Goal: Obtain resource: Download file/media

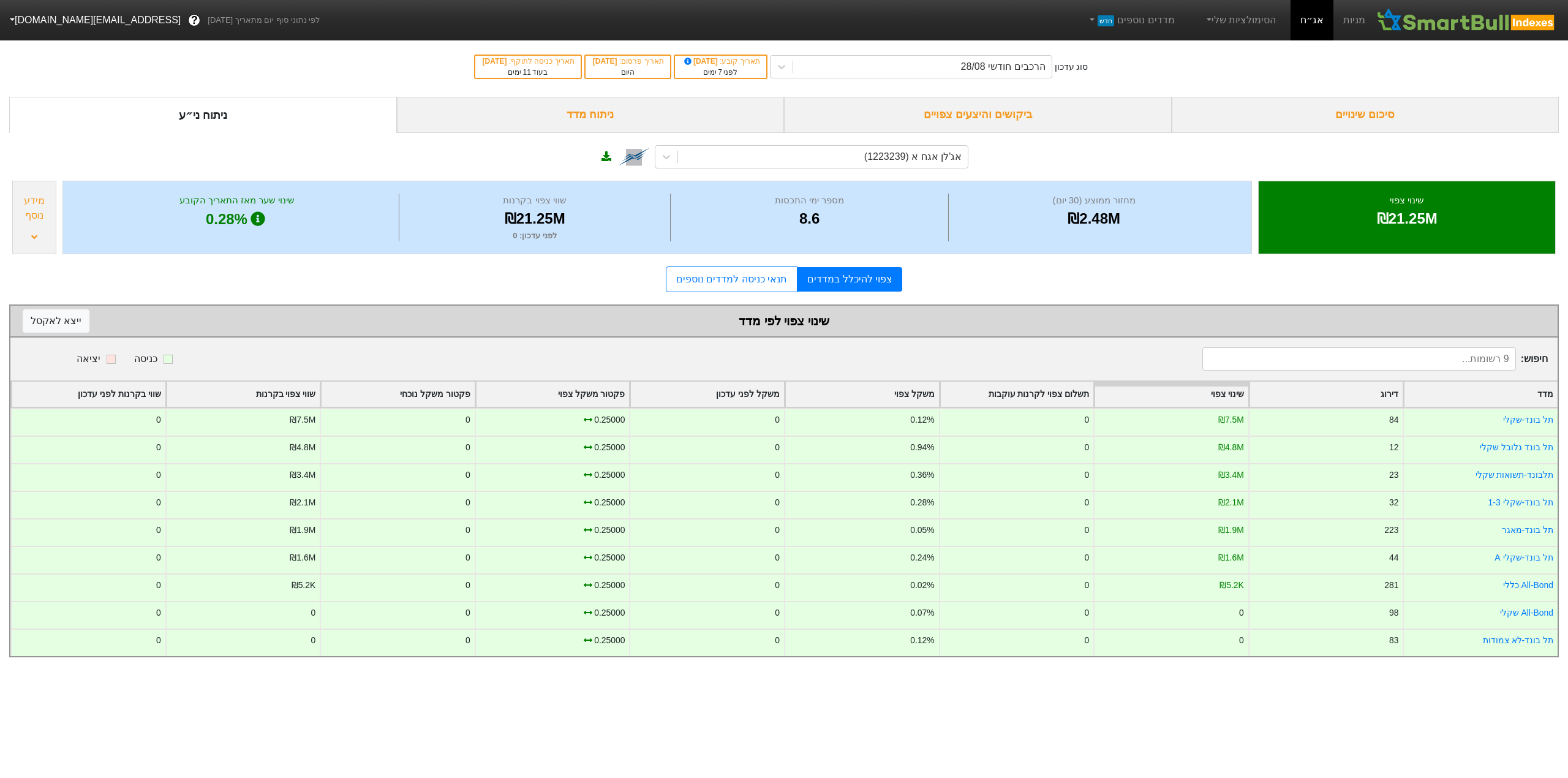
click at [995, 109] on div "ביקושים והיצעים צפויים" at bounding box center [977, 114] width 388 height 36
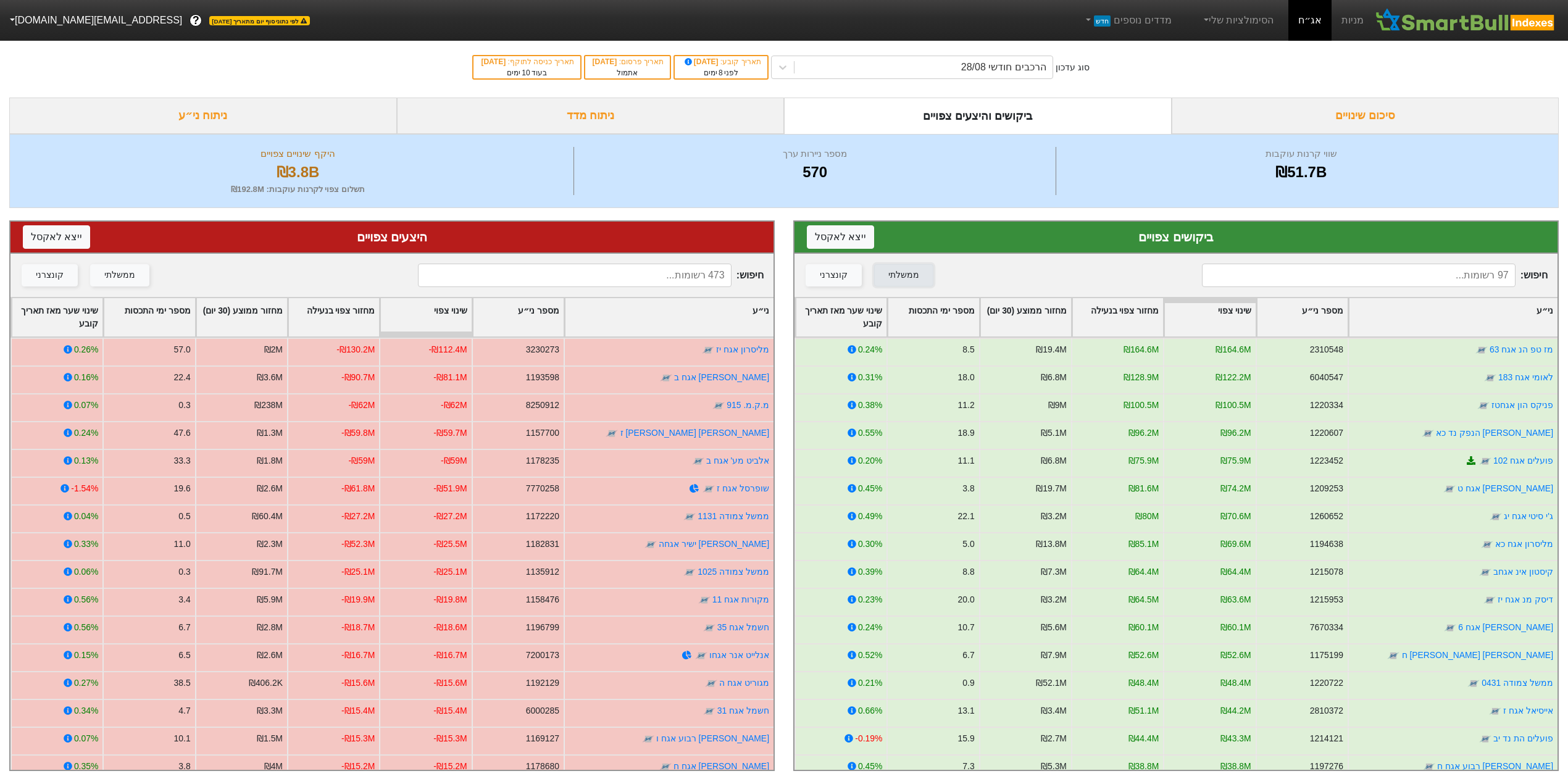
click at [909, 272] on div "ממשלתי" at bounding box center [903, 275] width 31 height 14
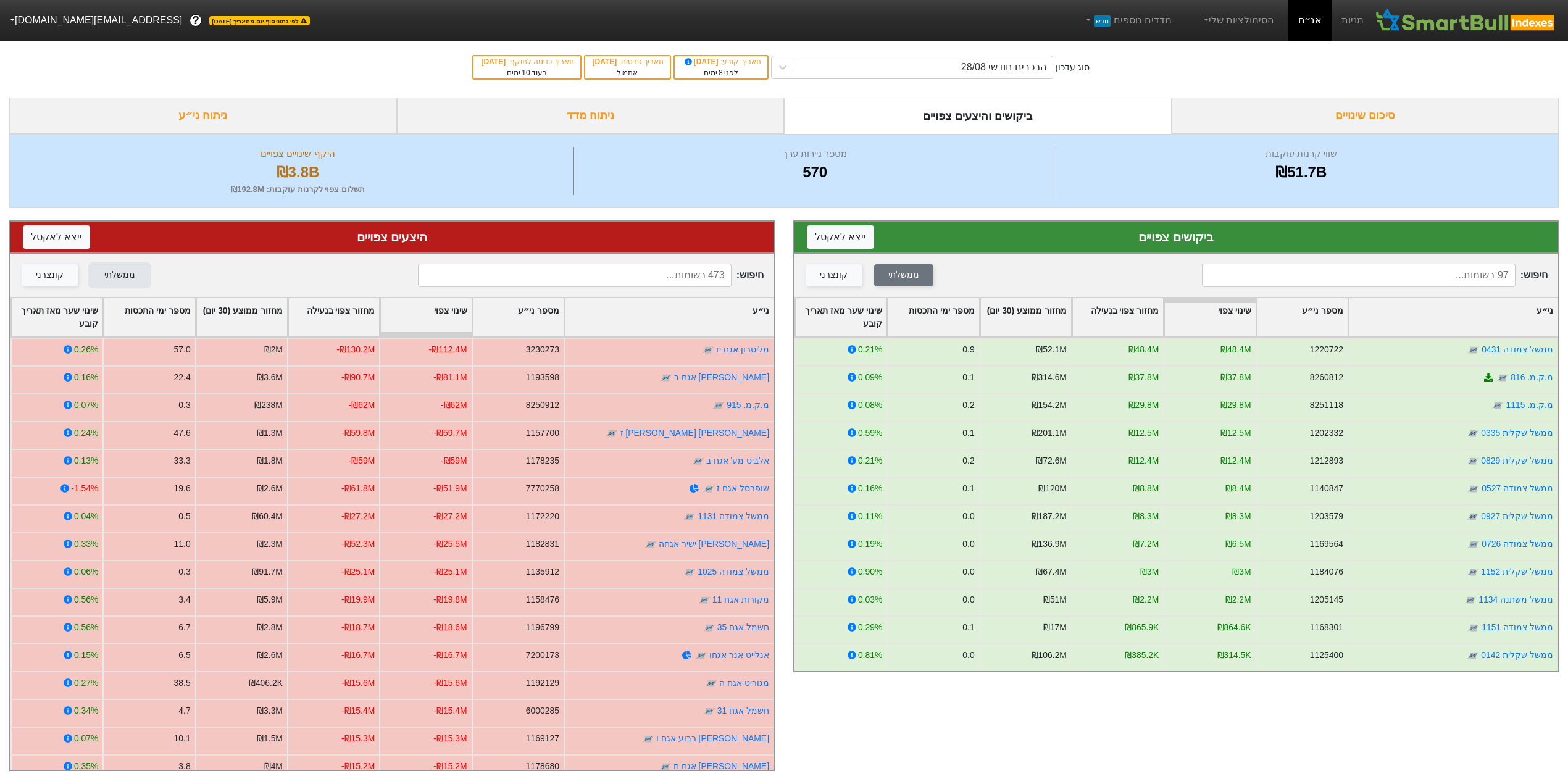
click at [117, 272] on div "ממשלתי" at bounding box center [120, 275] width 31 height 14
click at [833, 228] on button "ייצא ל אקסל" at bounding box center [841, 237] width 68 height 23
click at [69, 238] on button "ייצא ל אקסל" at bounding box center [56, 237] width 68 height 23
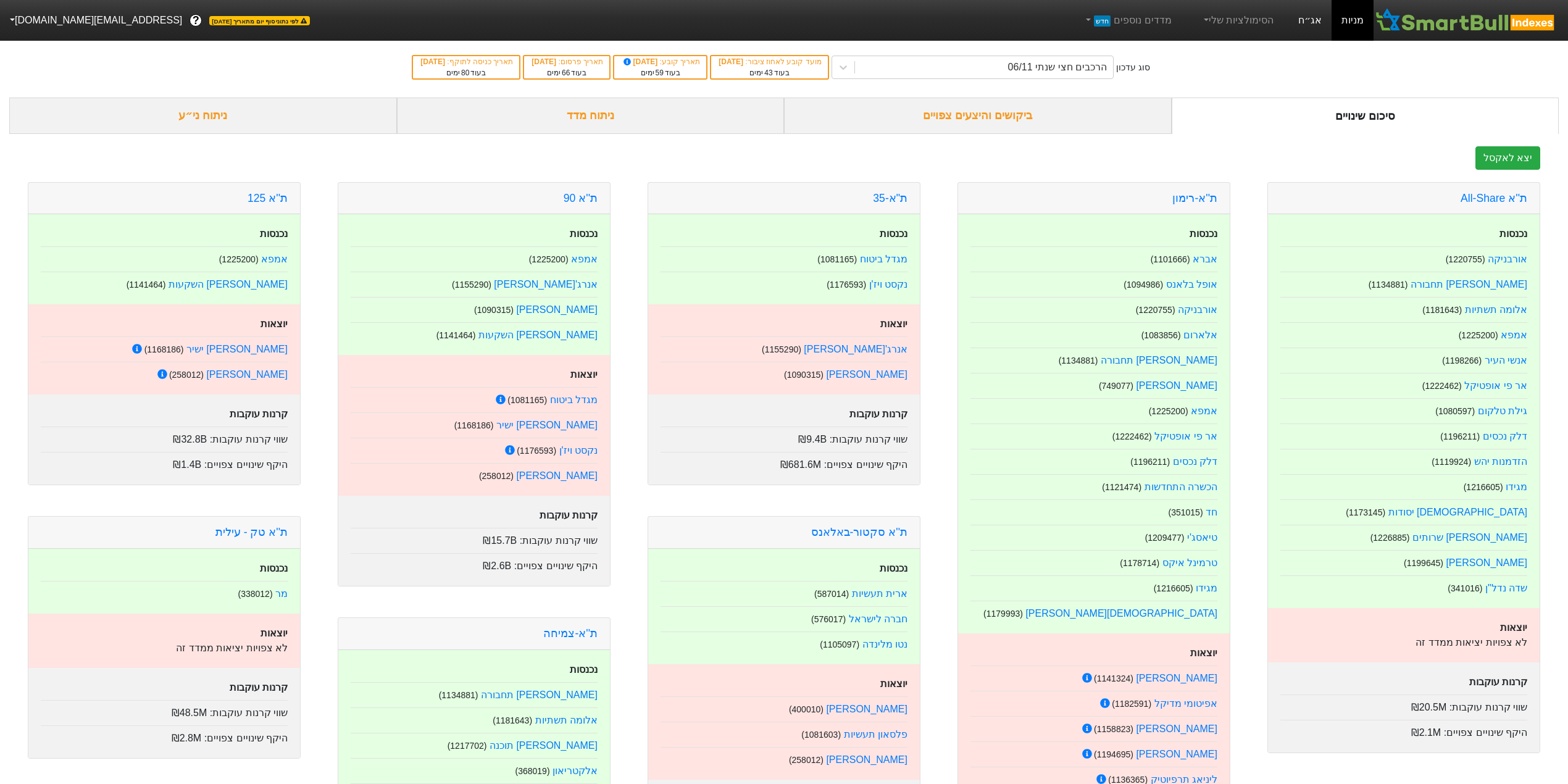
click at [1316, 16] on link "אג״ח" at bounding box center [1310, 20] width 43 height 41
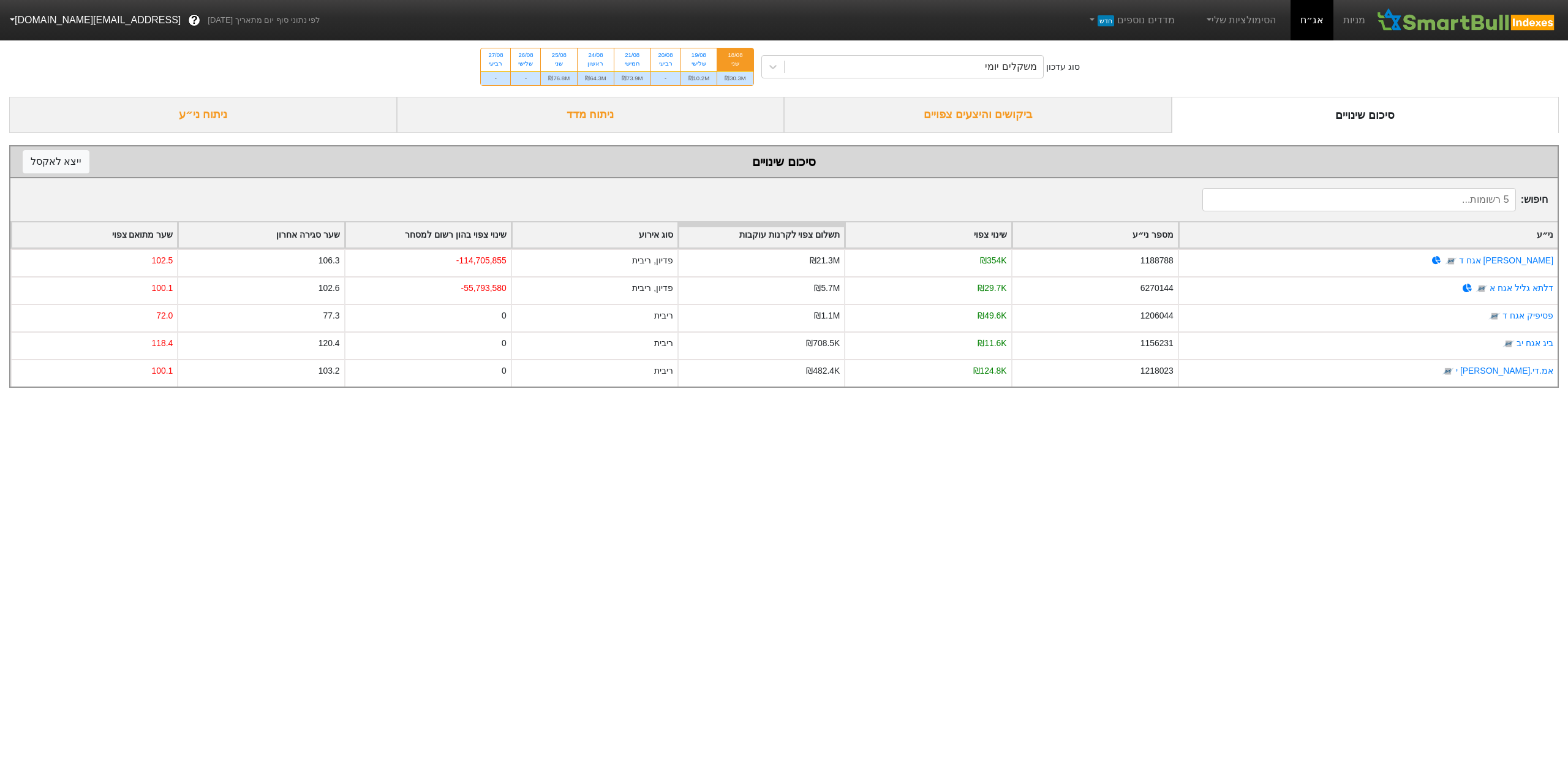
click at [962, 126] on div "ביקושים והיצעים צפויים" at bounding box center [977, 114] width 388 height 36
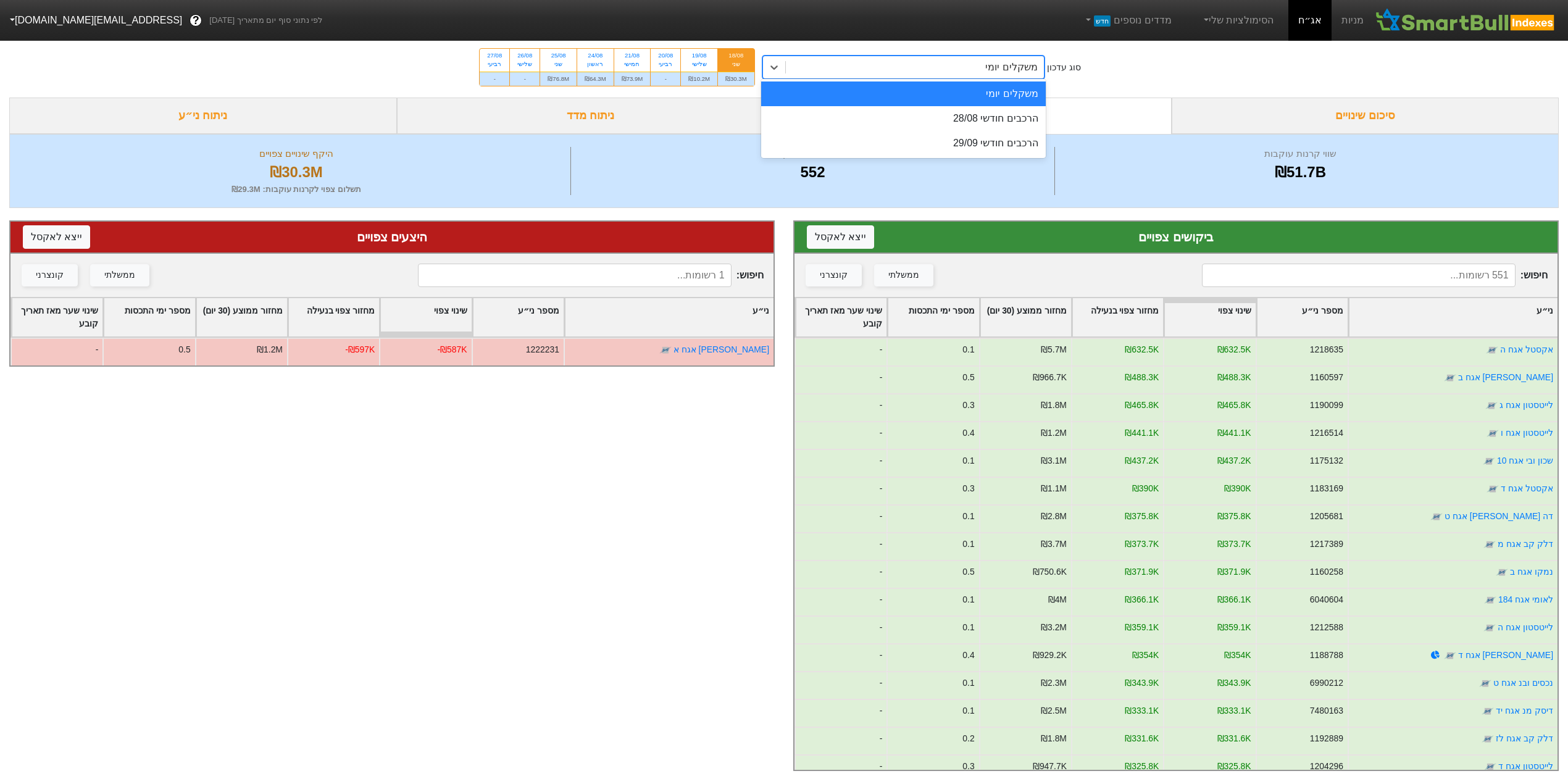
click at [956, 70] on div "משקלים יומי" at bounding box center [915, 67] width 258 height 22
click at [973, 117] on div "הרכבים חודשי 28/08" at bounding box center [903, 118] width 285 height 25
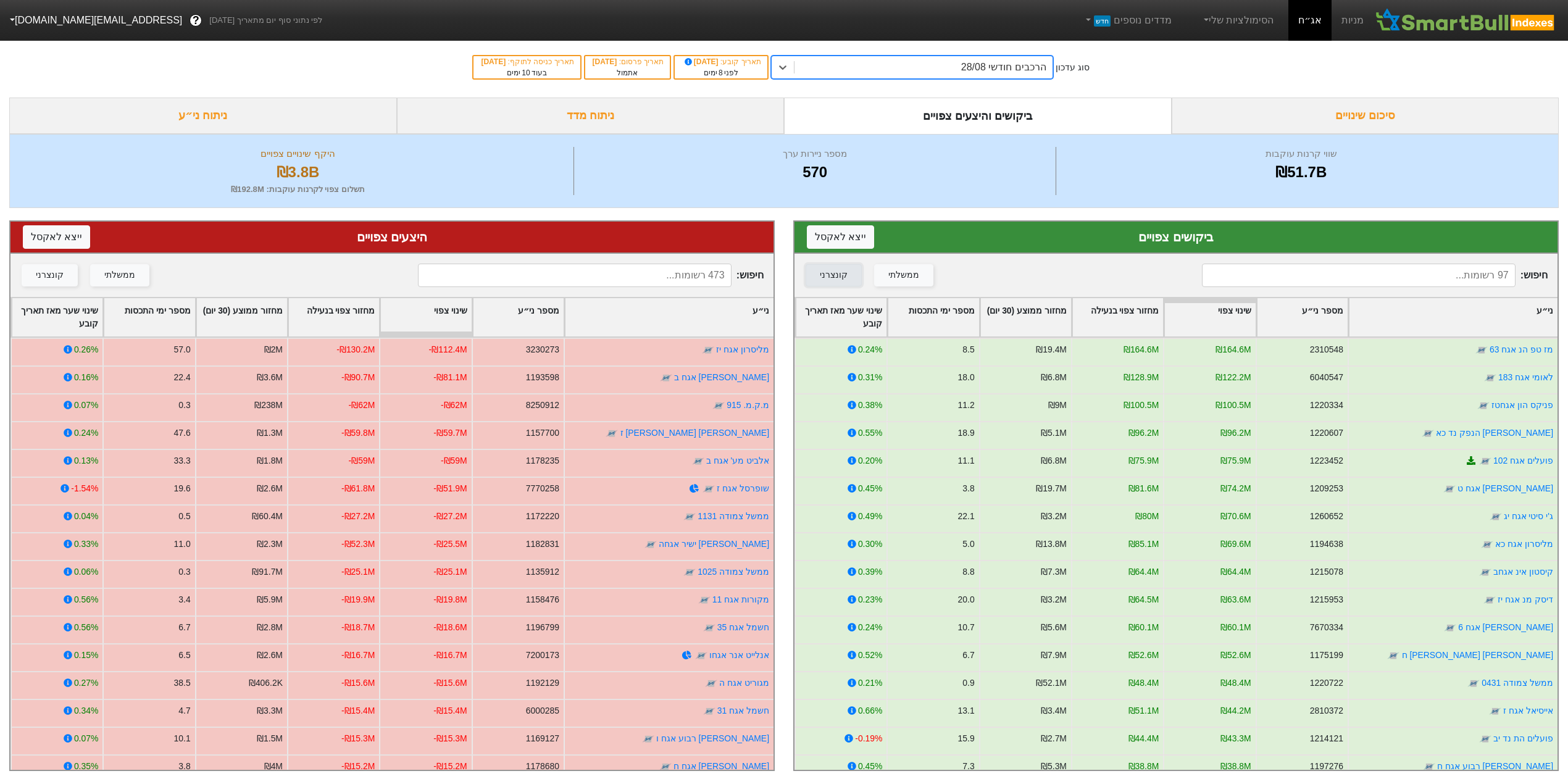
click at [828, 270] on div "קונצרני" at bounding box center [833, 275] width 28 height 14
click at [42, 277] on div "קונצרני" at bounding box center [49, 275] width 28 height 14
